Goal: Information Seeking & Learning: Learn about a topic

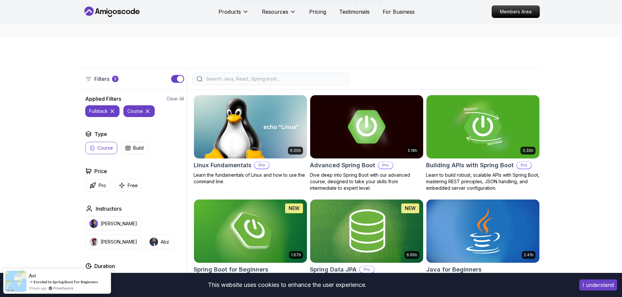
scroll to position [163, 0]
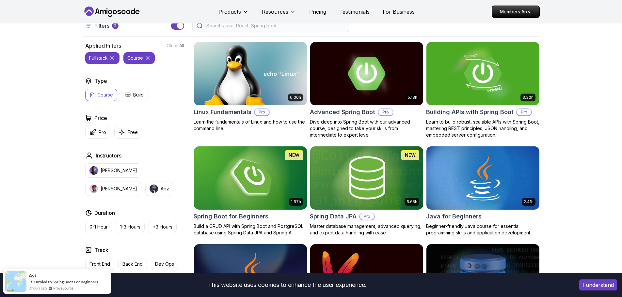
click at [148, 54] on button "course" at bounding box center [138, 58] width 31 height 12
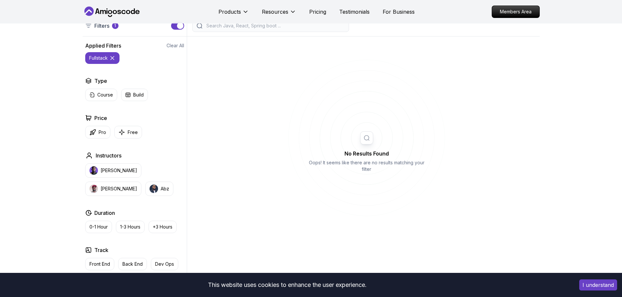
click at [111, 57] on icon at bounding box center [112, 58] width 7 height 7
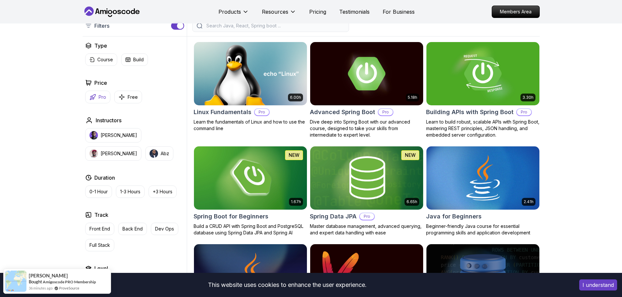
click at [101, 92] on button "Pro" at bounding box center [97, 97] width 25 height 13
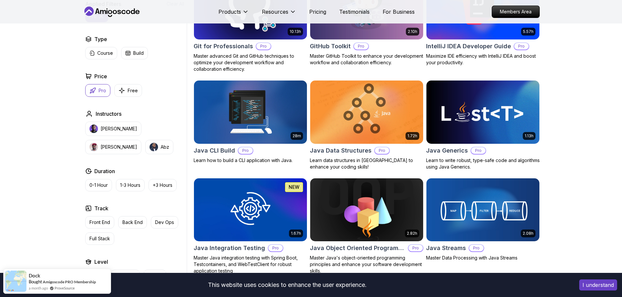
scroll to position [653, 0]
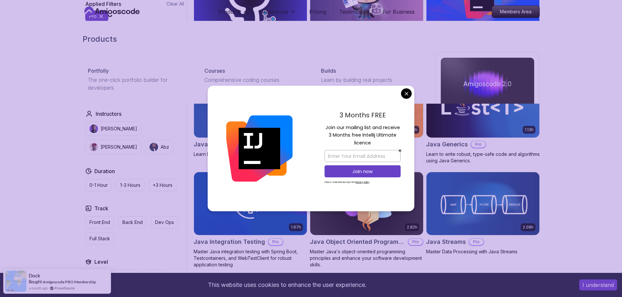
click at [241, 26] on div "Products Portfolly The one-click portfolio builder for developers Courses Compr…" at bounding box center [311, 90] width 457 height 139
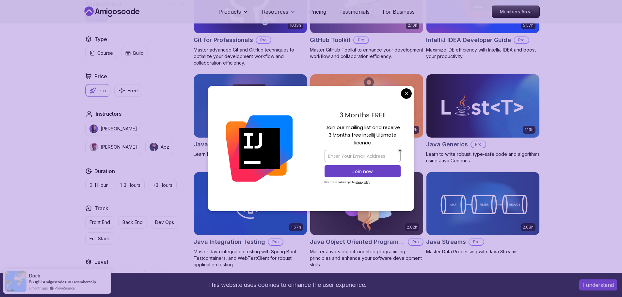
click at [403, 87] on div "3 Months FREE Join our mailing list and receive 3 Months free Intellij Ultimate…" at bounding box center [362, 149] width 103 height 126
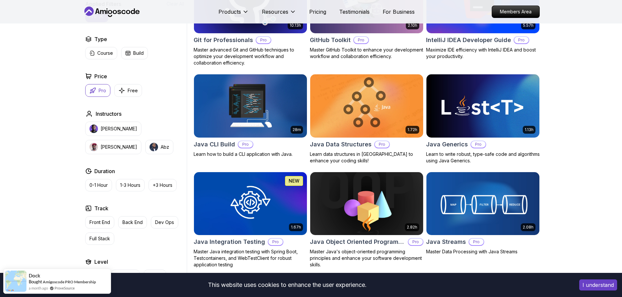
drag, startPoint x: 407, startPoint y: 91, endPoint x: 341, endPoint y: 61, distance: 72.1
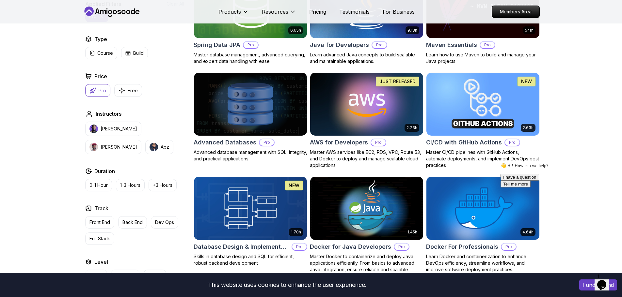
scroll to position [0, 0]
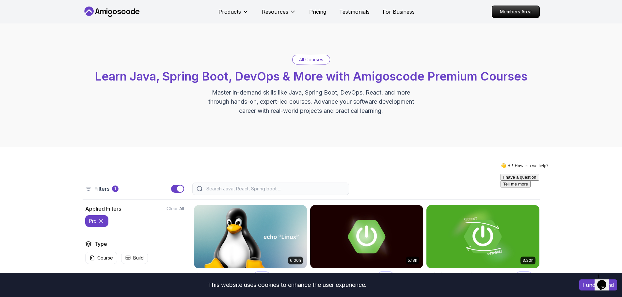
drag, startPoint x: 465, startPoint y: 194, endPoint x: 499, endPoint y: 33, distance: 164.7
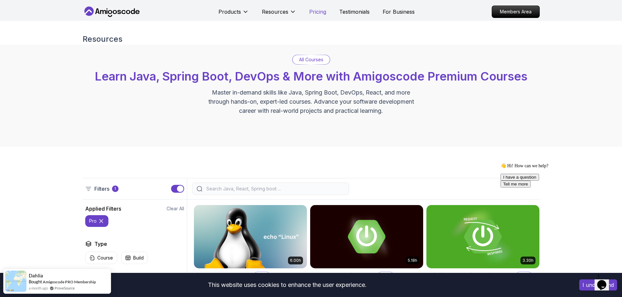
click at [309, 13] on p "Pricing" at bounding box center [317, 12] width 17 height 8
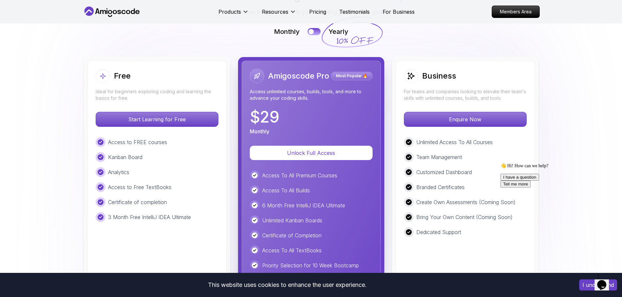
scroll to position [1658, 0]
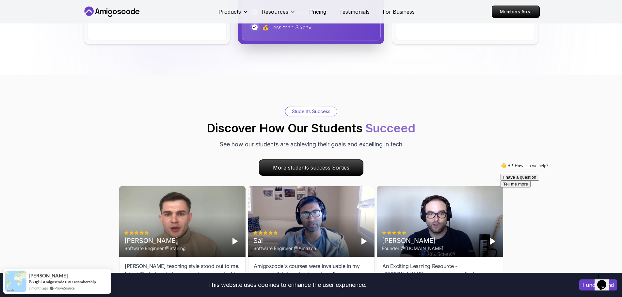
drag, startPoint x: 91, startPoint y: 69, endPoint x: 136, endPoint y: 14, distance: 71.0
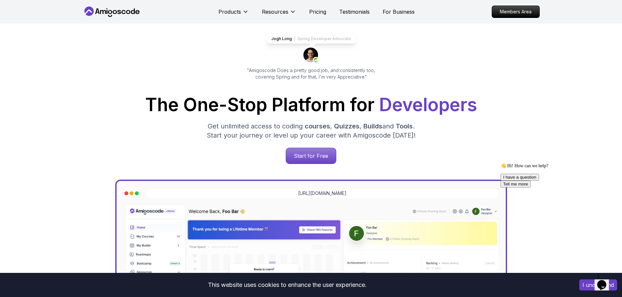
scroll to position [0, 0]
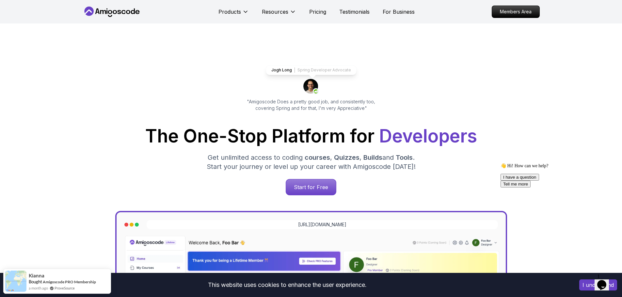
click at [603, 280] on button "Opens Chat This icon Opens the chat window." at bounding box center [601, 285] width 14 height 11
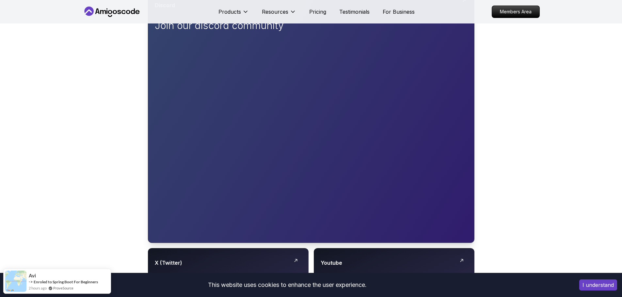
scroll to position [196, 0]
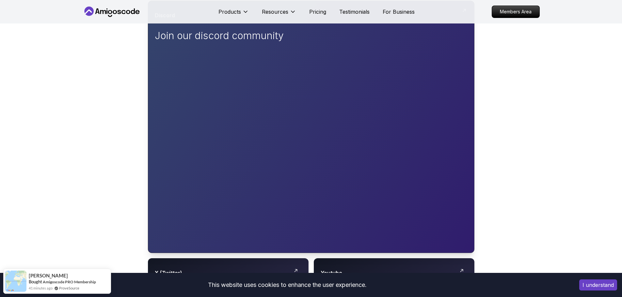
scroll to position [131, 0]
